Goal: Transaction & Acquisition: Subscribe to service/newsletter

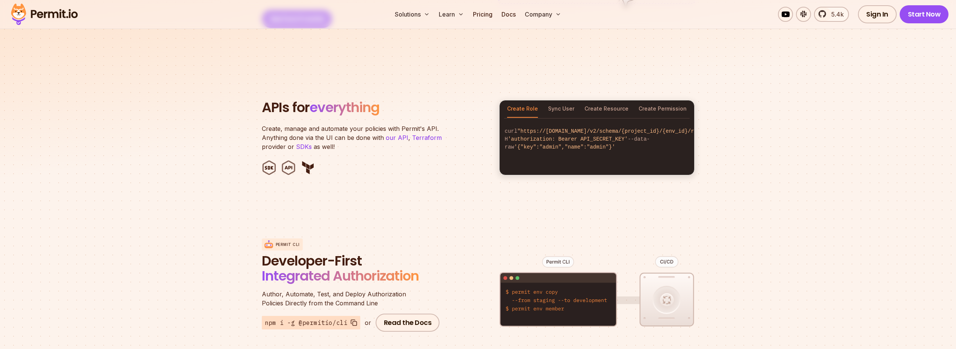
scroll to position [854, 0]
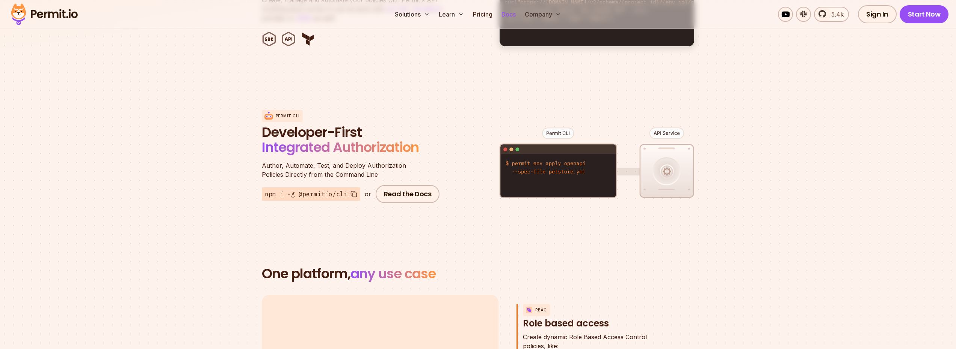
click at [511, 17] on link "Docs" at bounding box center [509, 14] width 20 height 15
click at [490, 18] on link "Pricing" at bounding box center [483, 14] width 26 height 15
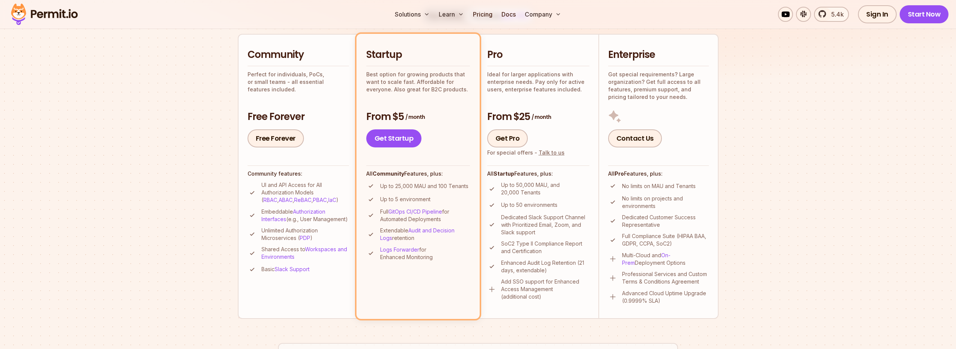
scroll to position [168, 0]
click at [287, 133] on link "Free Forever" at bounding box center [276, 137] width 56 height 18
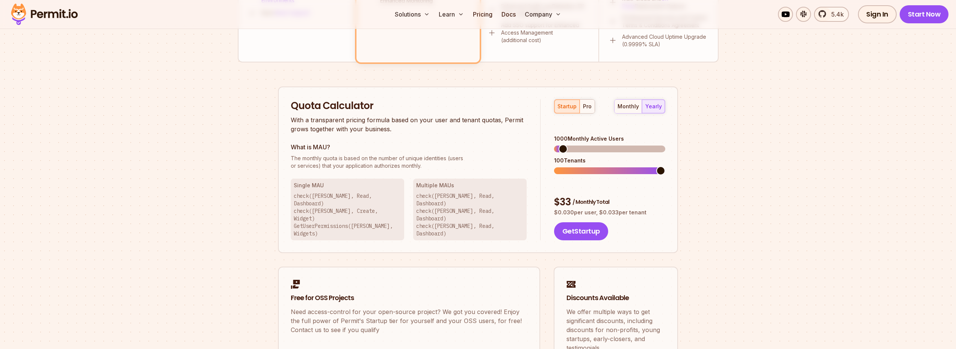
scroll to position [429, 0]
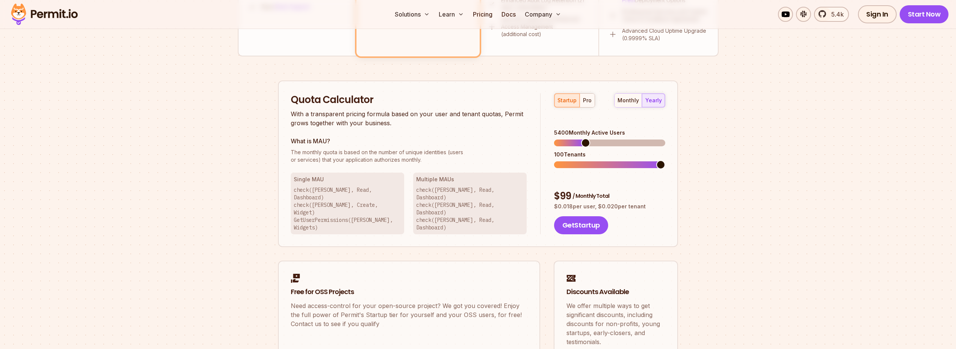
click at [583, 138] on span at bounding box center [585, 142] width 9 height 9
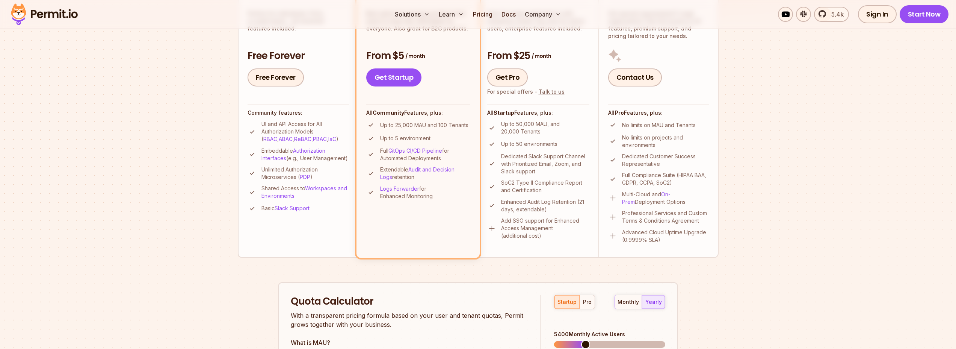
scroll to position [224, 0]
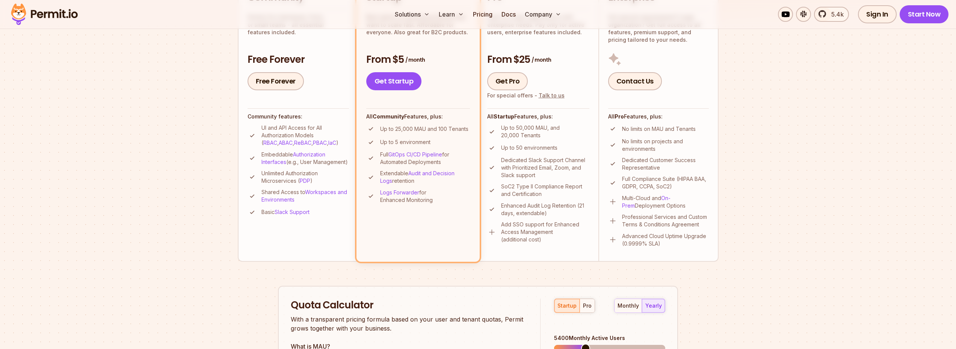
click at [182, 144] on section "Permit Pricing From Free to Predictable Scaling From a startup with 100 users t…" at bounding box center [478, 202] width 956 height 813
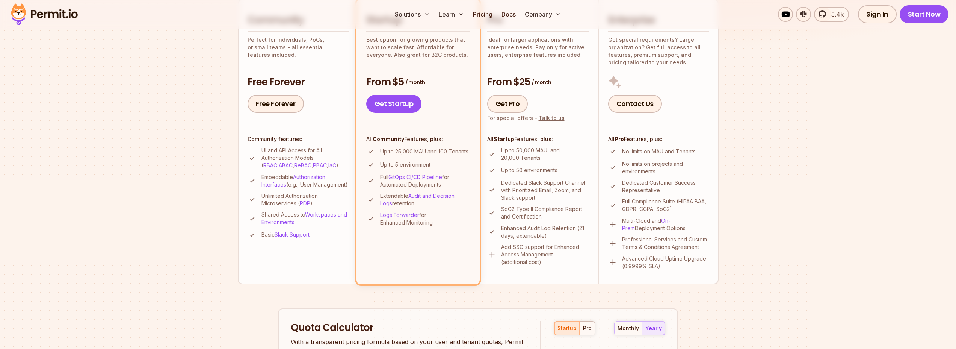
scroll to position [193, 0]
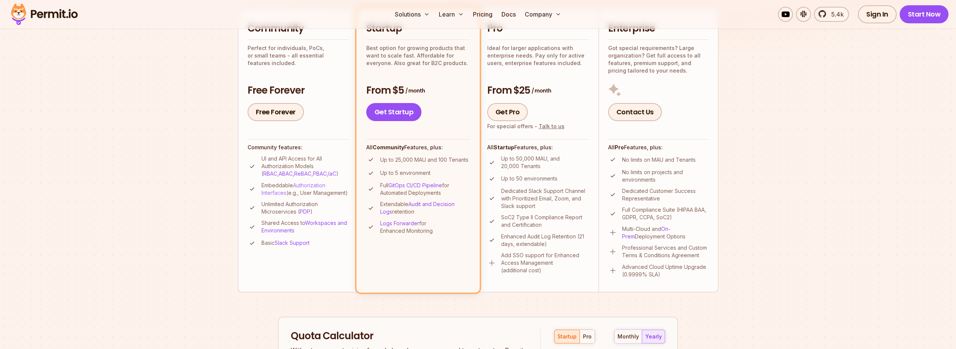
click at [277, 193] on link "Authorization Interfaces" at bounding box center [293, 189] width 64 height 14
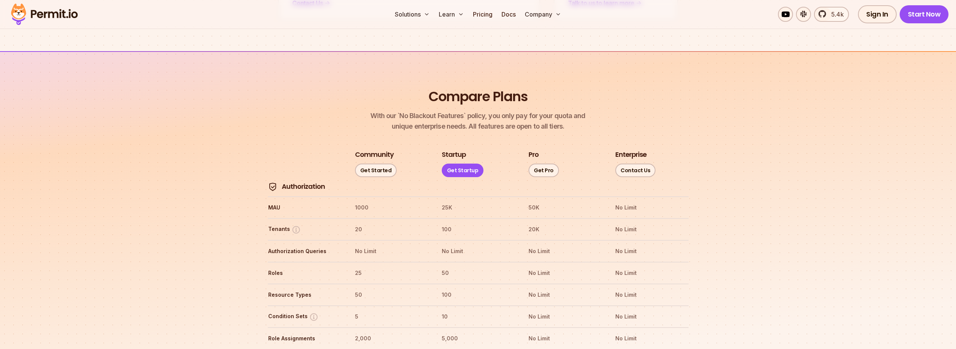
scroll to position [858, 0]
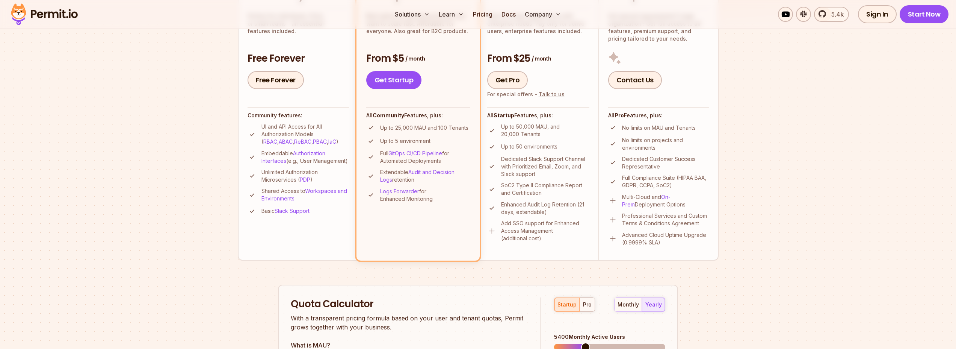
scroll to position [224, 0]
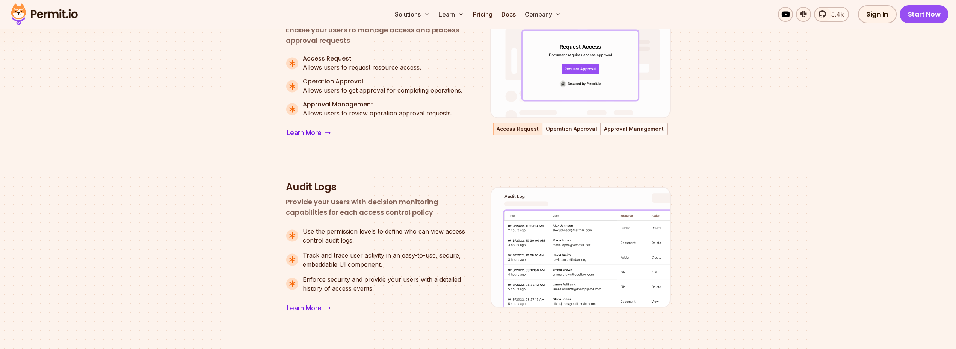
scroll to position [559, 0]
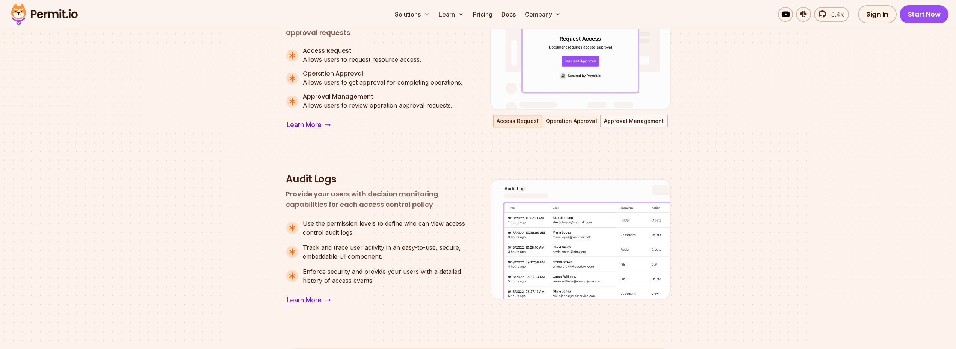
click at [556, 117] on button "Operation Approval" at bounding box center [571, 120] width 57 height 11
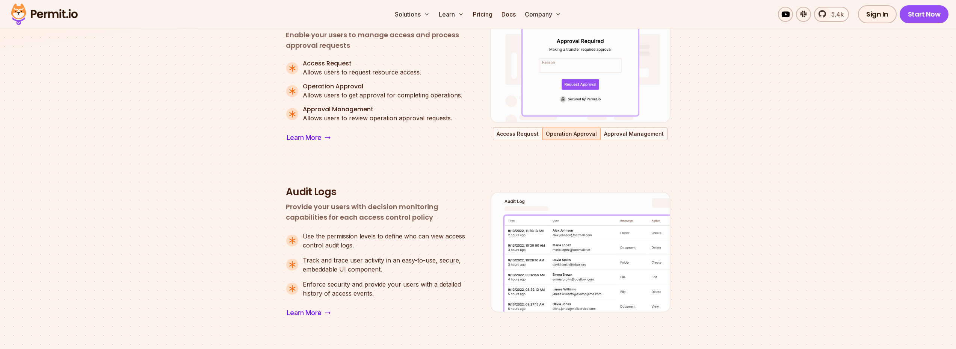
scroll to position [545, 0]
click at [642, 138] on button "Approval Management" at bounding box center [634, 134] width 66 height 11
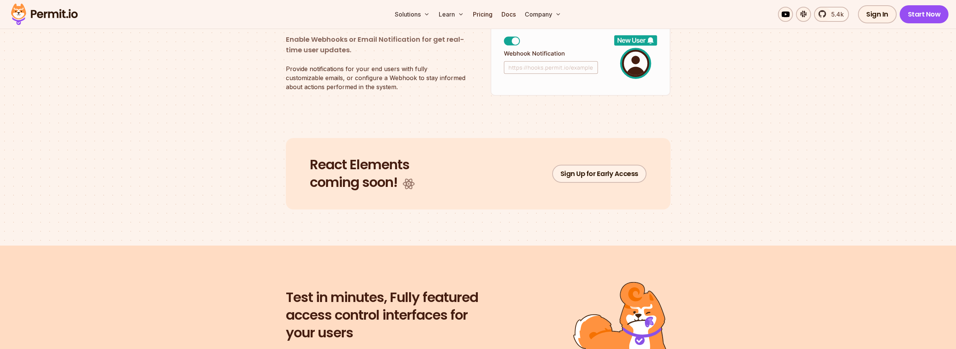
scroll to position [1471, 0]
